Goal: Task Accomplishment & Management: Manage account settings

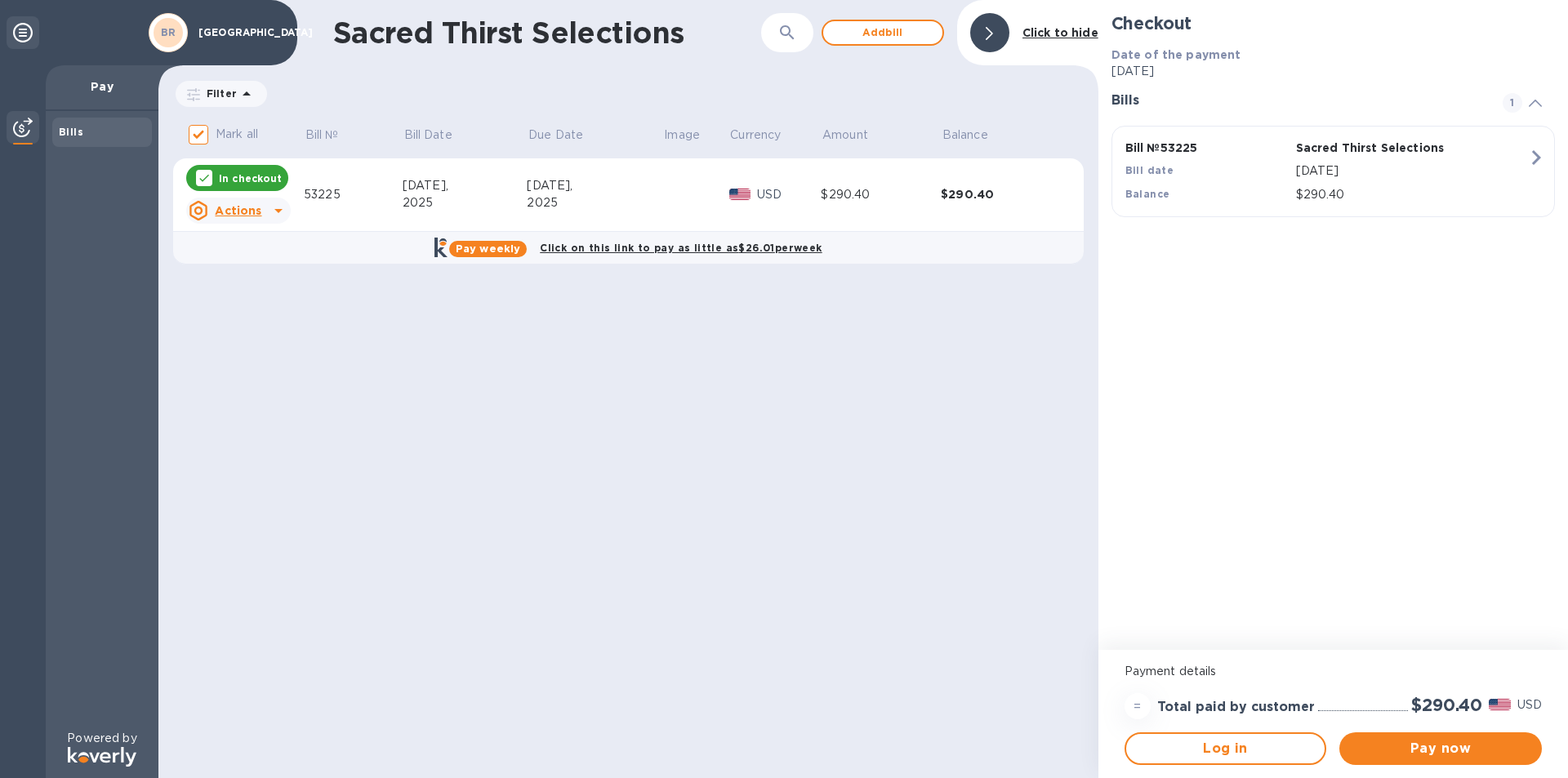
click at [281, 211] on icon at bounding box center [278, 210] width 20 height 20
click at [281, 211] on div at bounding box center [784, 389] width 1568 height 778
click at [266, 178] on p "In checkout" at bounding box center [250, 178] width 63 height 14
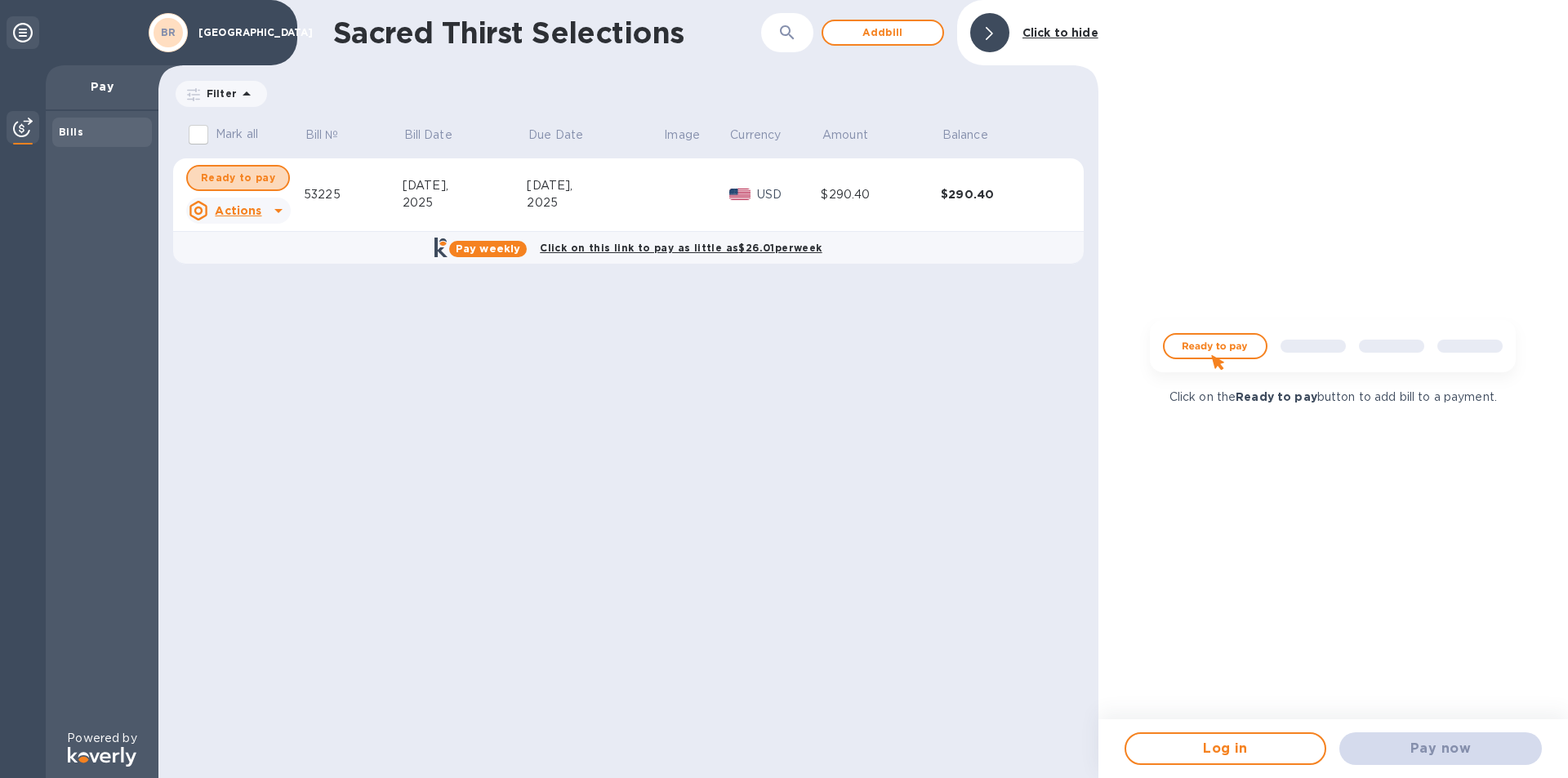
click at [266, 178] on span "Ready to pay" at bounding box center [237, 178] width 74 height 20
checkbox input "true"
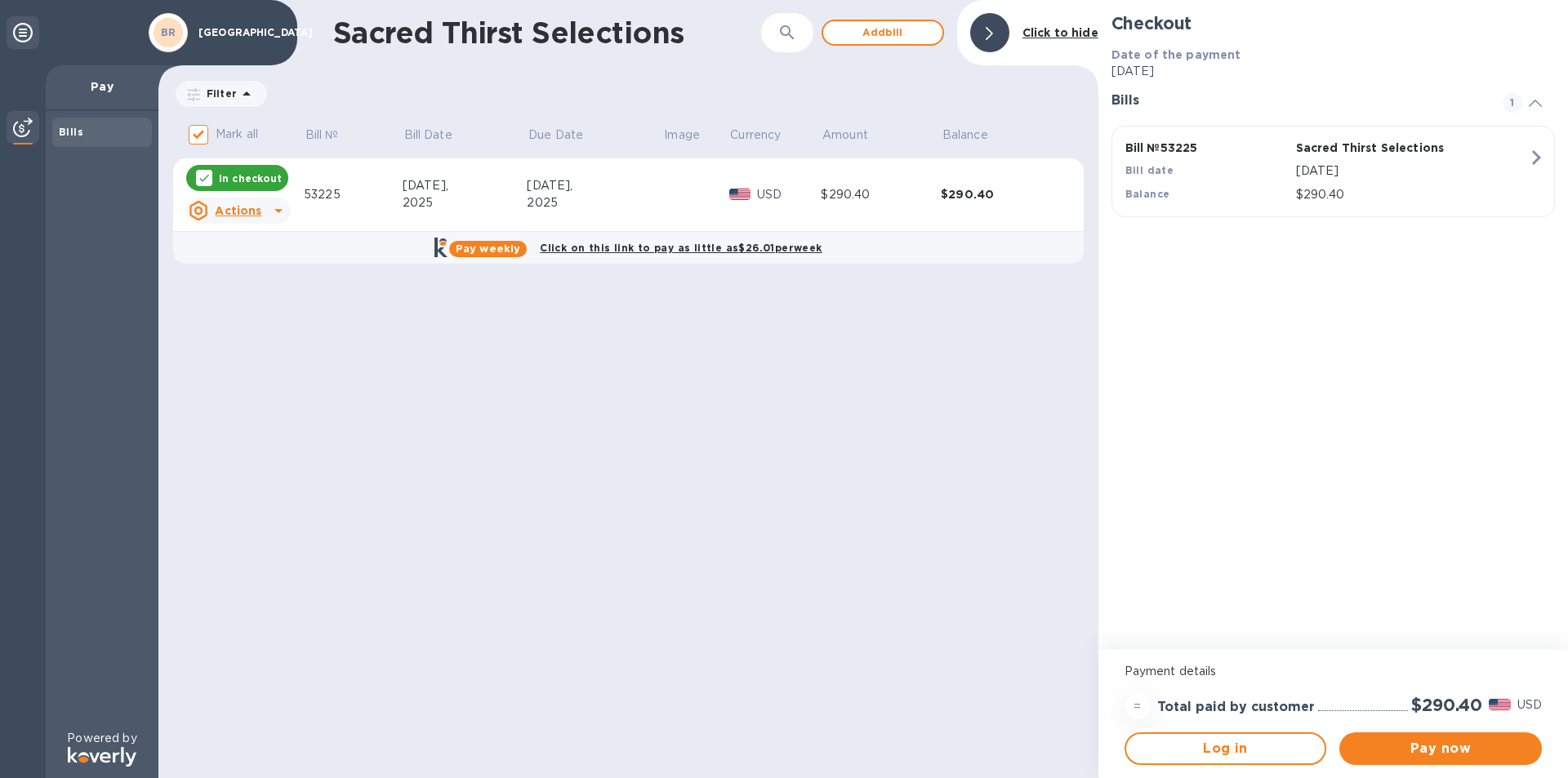
click at [1530, 158] on icon "button" at bounding box center [1536, 157] width 29 height 29
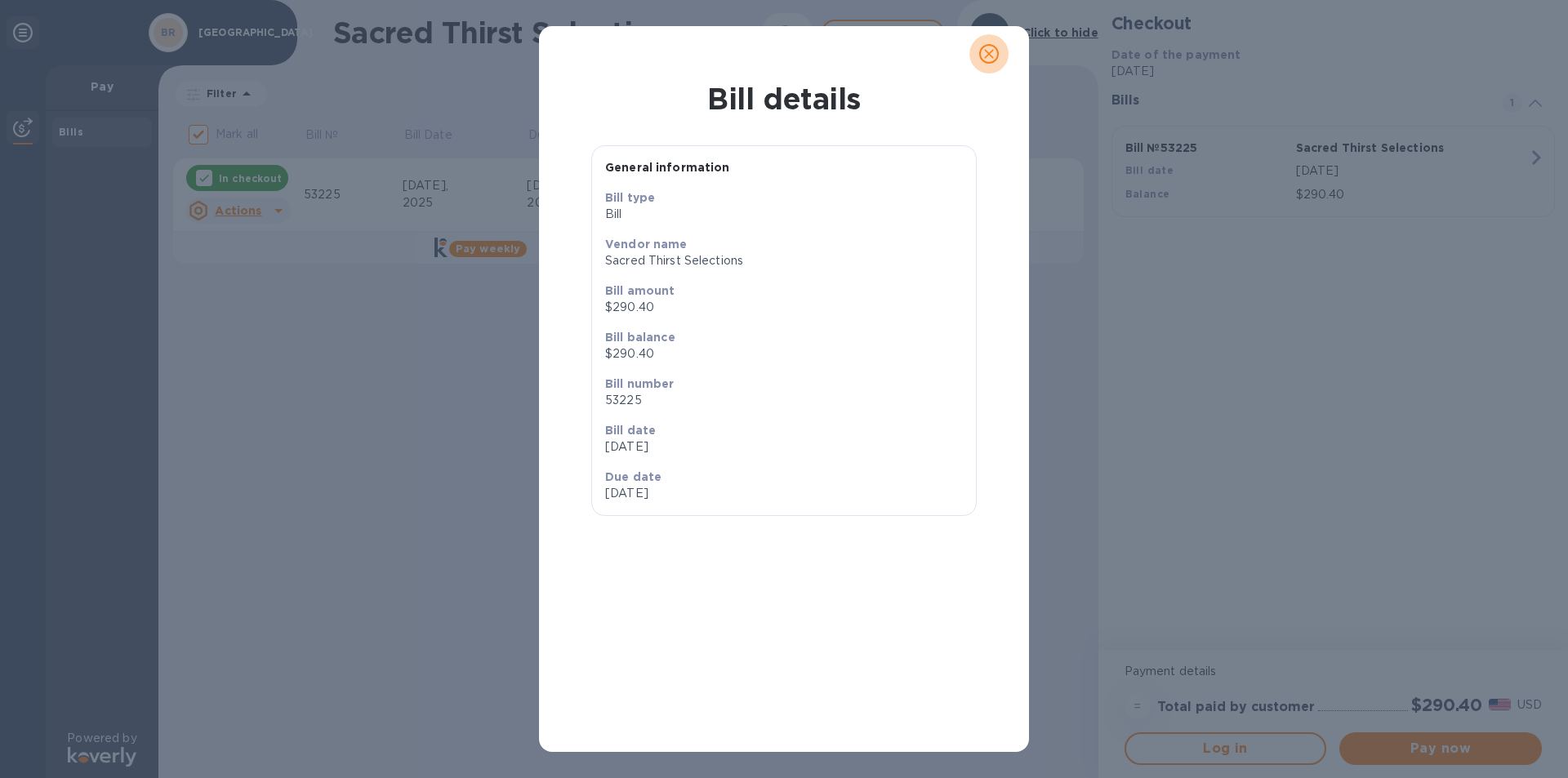
click at [984, 50] on icon "close" at bounding box center [988, 54] width 16 height 16
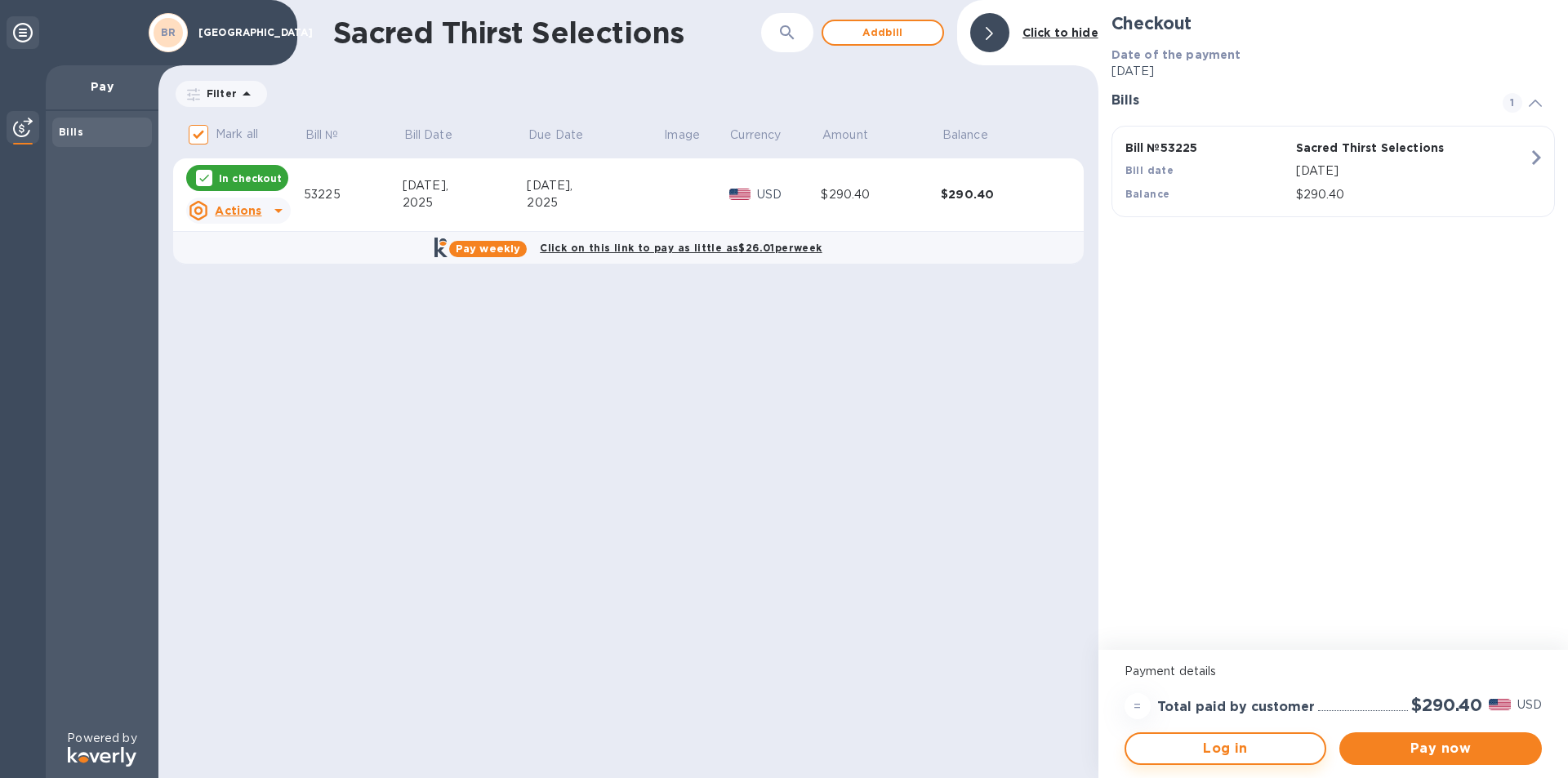
click at [1190, 755] on span "Log in" at bounding box center [1226, 748] width 173 height 20
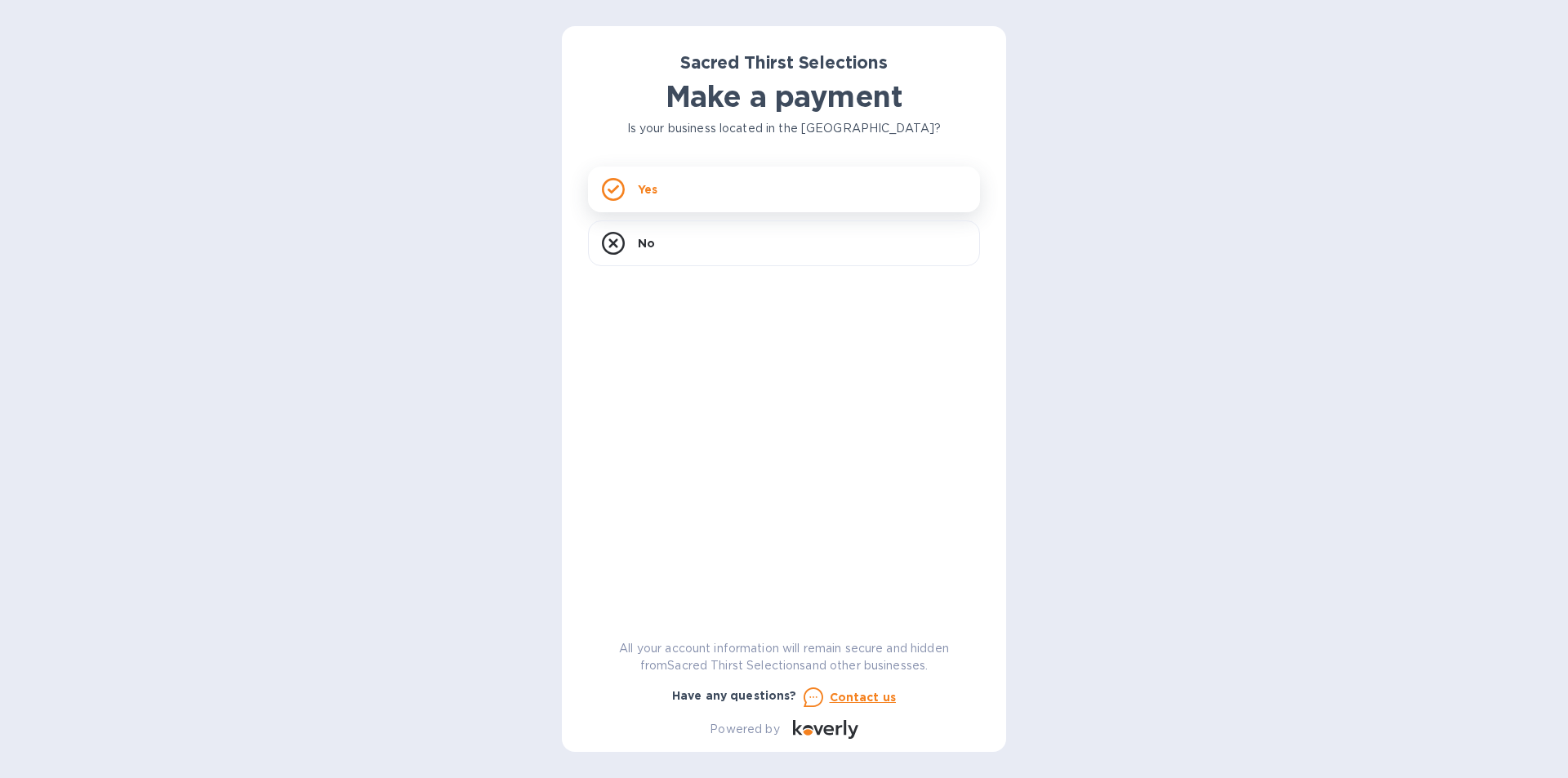
click at [690, 177] on div "Yes" at bounding box center [783, 190] width 392 height 46
